Goal: Register for event/course

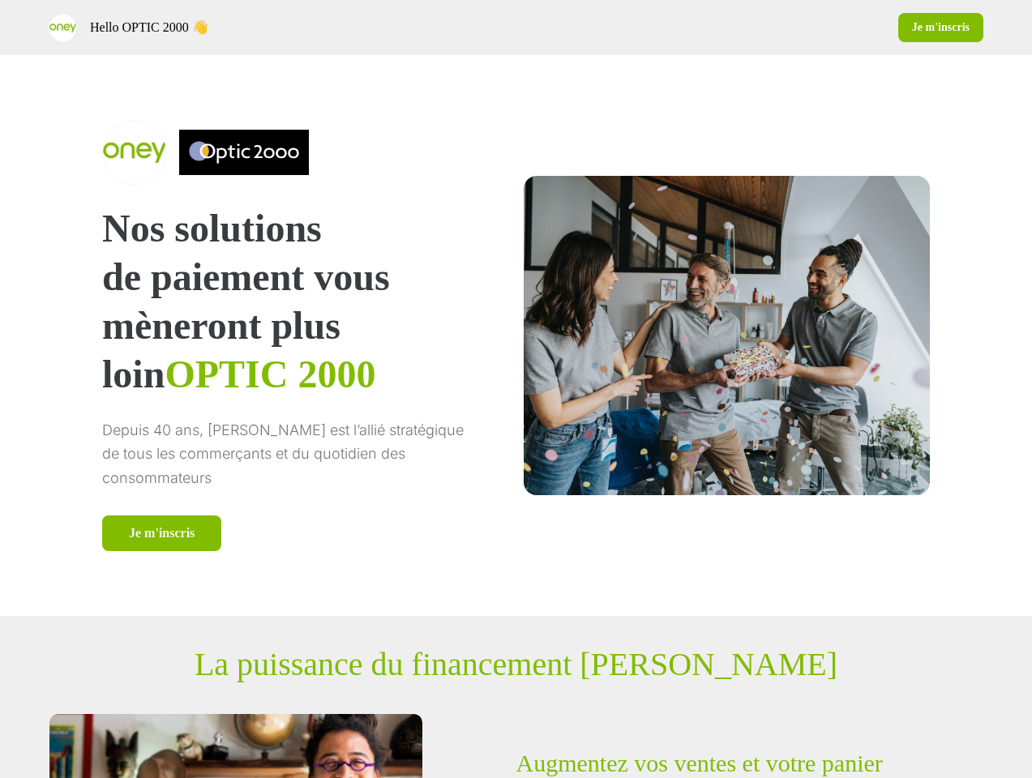
click at [516, 28] on div "Hello OPTIC 2000 👋 Je m'inscris" at bounding box center [516, 27] width 1032 height 55
click at [279, 28] on div "Hello OPTIC 2000 👋" at bounding box center [279, 28] width 461 height 28
click at [753, 28] on div "Je m'inscris" at bounding box center [753, 27] width 461 height 29
click at [516, 336] on div "Nos solutions de paiement vous mèneront plus loin OPTIC 2000 Depuis 40 ans, [PE…" at bounding box center [516, 335] width 925 height 561
click at [311, 336] on p "mèneront plus loin OPTIC 2000" at bounding box center [290, 350] width 376 height 97
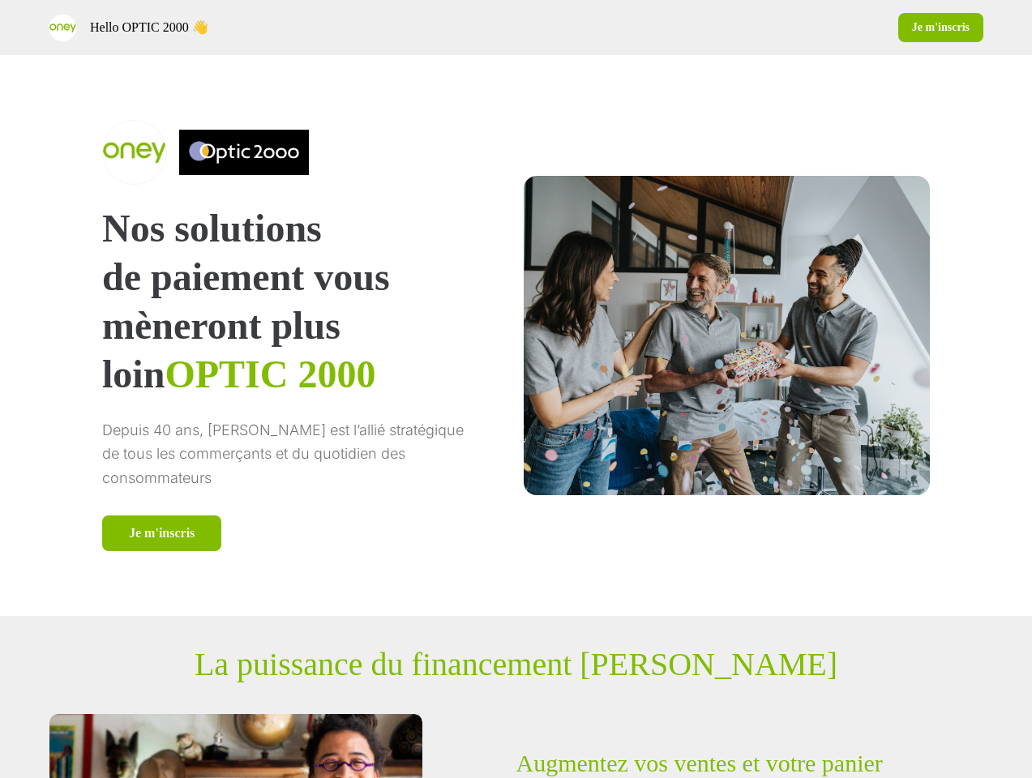
click at [309, 152] on img at bounding box center [244, 152] width 130 height 65
click at [311, 534] on div "Je m'inscris" at bounding box center [290, 534] width 376 height 36
click at [707, 335] on div at bounding box center [727, 335] width 406 height 319
click at [516, 665] on p "La puissance du financement [PERSON_NAME]" at bounding box center [516, 664] width 643 height 38
